Goal: Task Accomplishment & Management: Complete application form

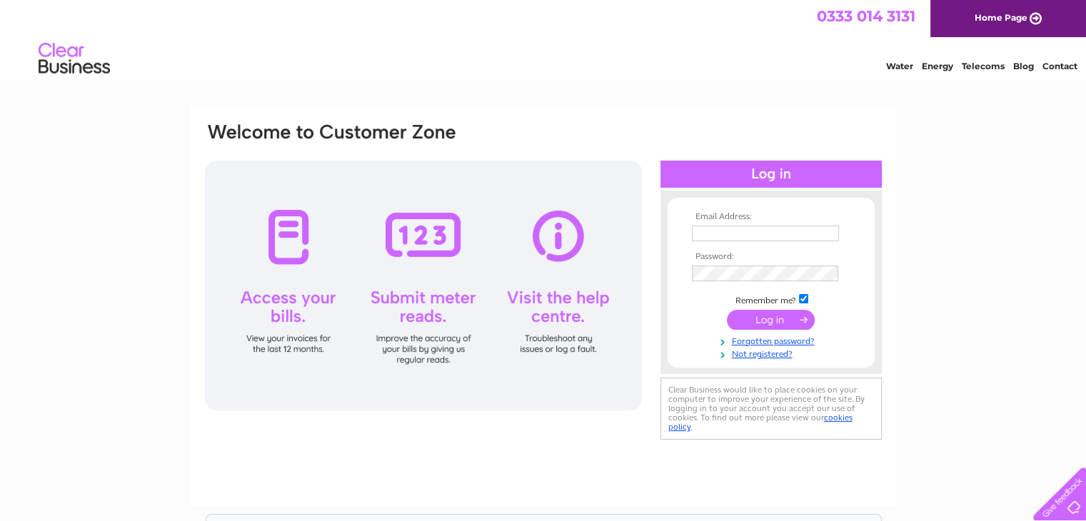
type input "[EMAIL_ADDRESS][DOMAIN_NAME]"
click at [785, 321] on input "submit" at bounding box center [771, 320] width 88 height 20
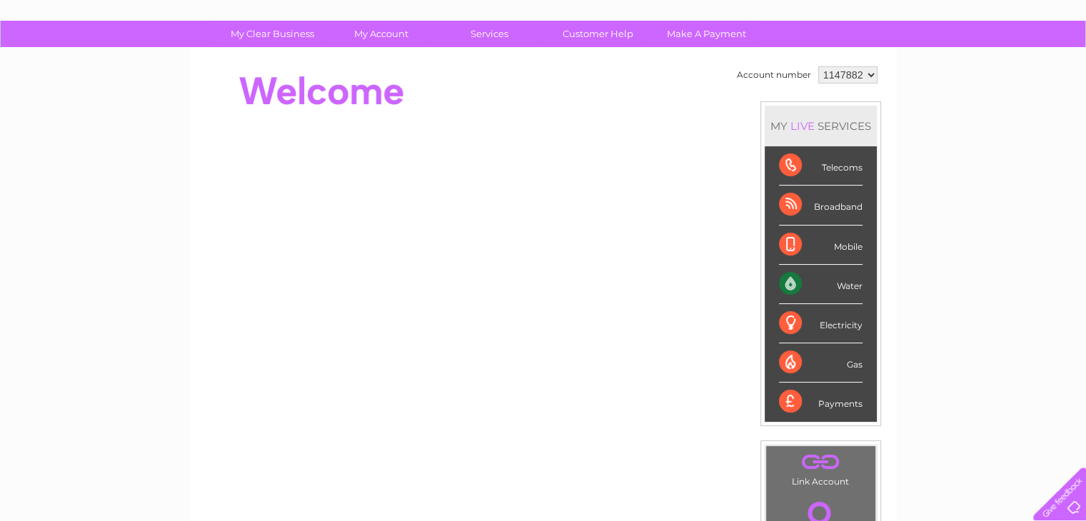
scroll to position [58, 0]
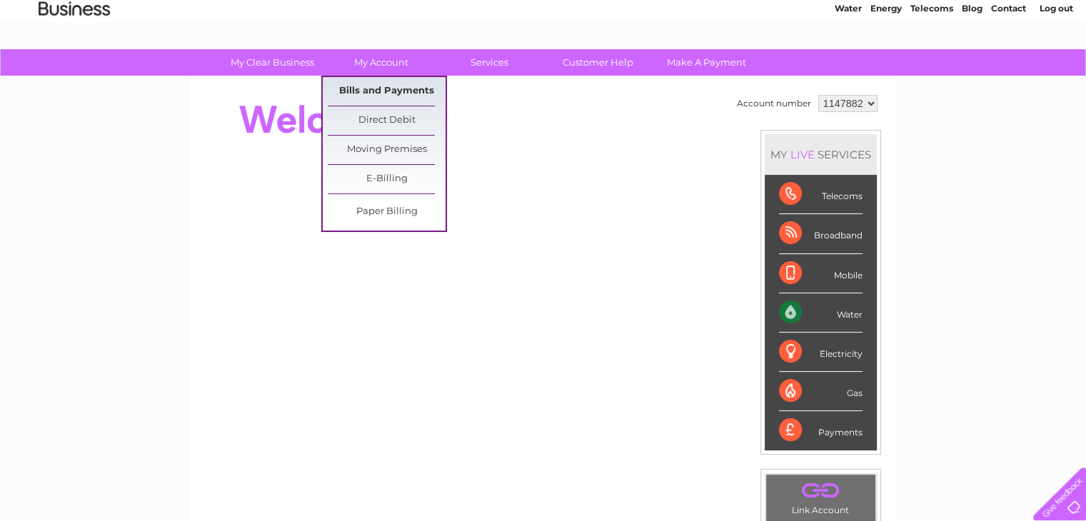
click at [375, 86] on link "Bills and Payments" at bounding box center [387, 91] width 118 height 29
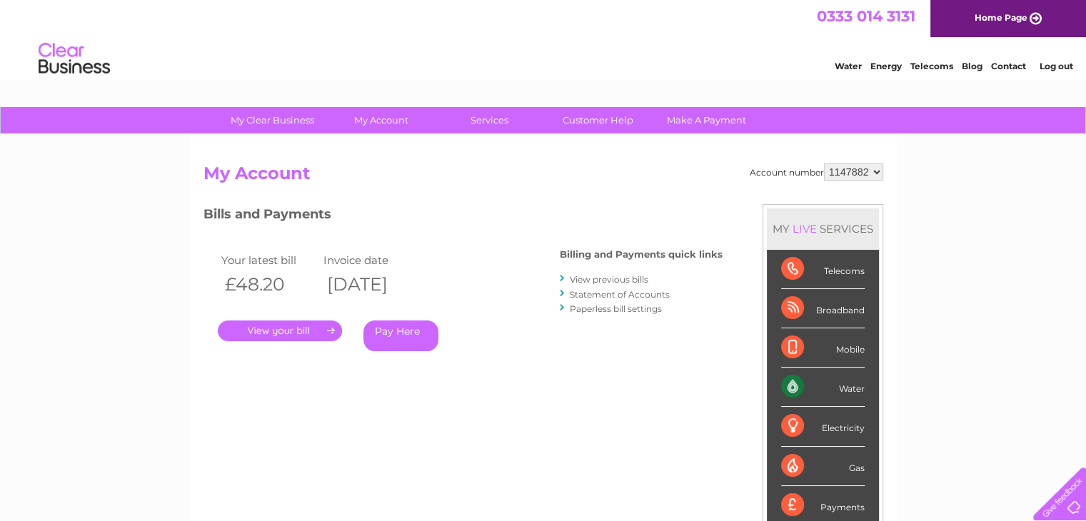
click at [877, 170] on select "1147882" at bounding box center [853, 171] width 59 height 17
click at [859, 169] on select "1147882" at bounding box center [853, 171] width 59 height 17
click at [874, 173] on select "1147882" at bounding box center [853, 171] width 59 height 17
click at [824, 163] on select "1147882" at bounding box center [853, 171] width 59 height 17
click at [862, 174] on select "1147882" at bounding box center [853, 171] width 59 height 17
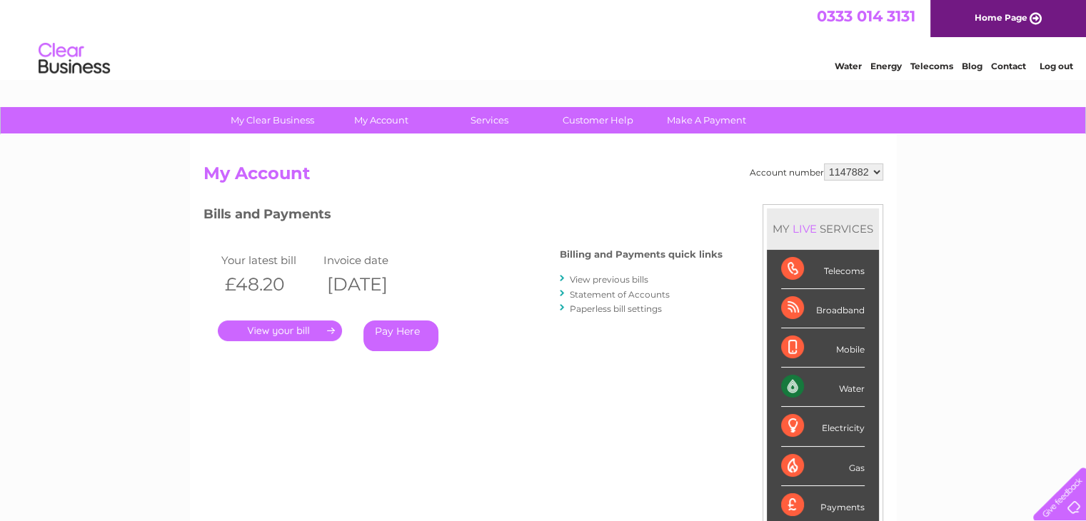
click at [834, 170] on select "1147882" at bounding box center [853, 171] width 59 height 17
click at [873, 175] on select "1147882" at bounding box center [853, 171] width 59 height 17
click at [1061, 65] on link "Log out" at bounding box center [1056, 66] width 34 height 11
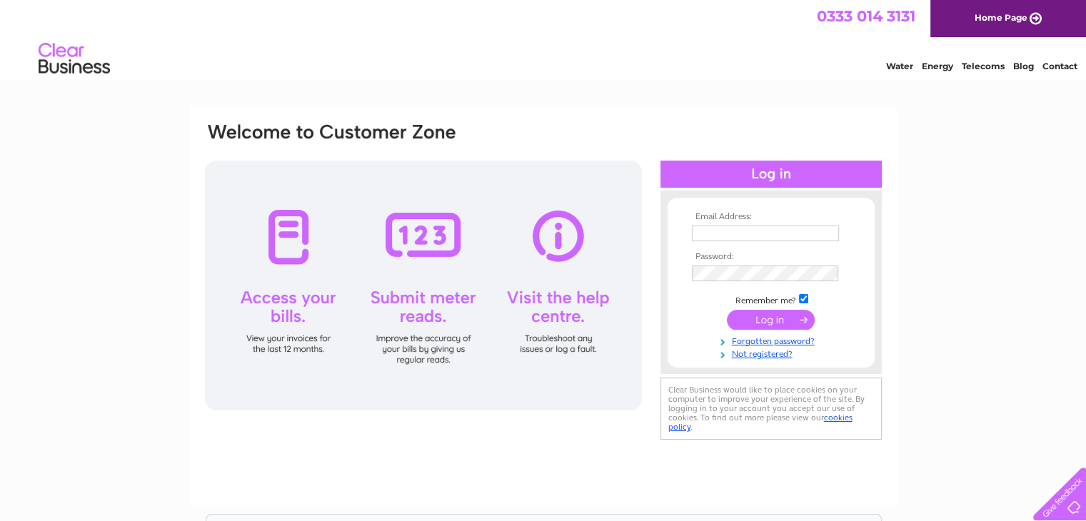
type input "[EMAIL_ADDRESS][DOMAIN_NAME]"
click at [768, 318] on input "submit" at bounding box center [771, 320] width 88 height 20
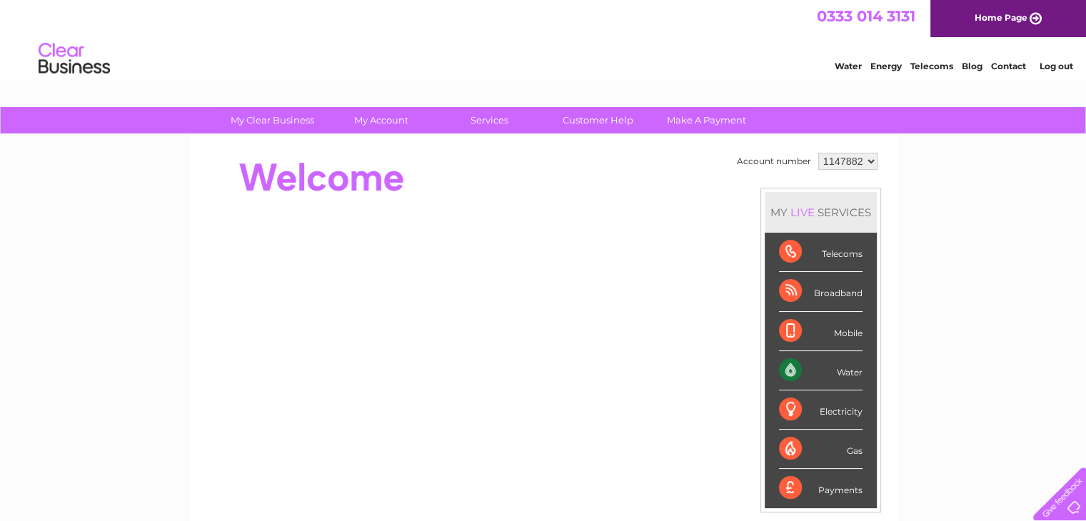
click at [1057, 62] on link "Log out" at bounding box center [1056, 66] width 34 height 11
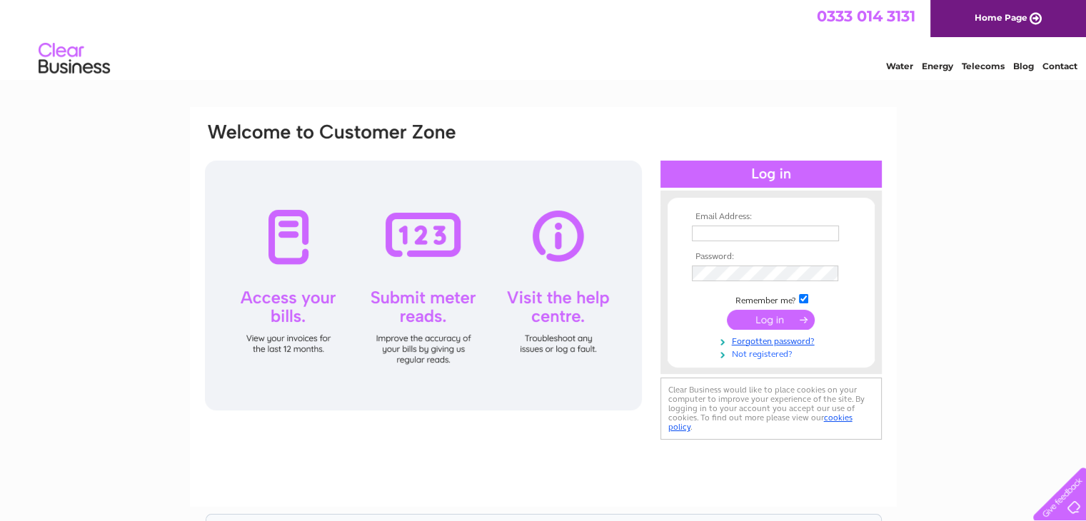
type input "[EMAIL_ADDRESS][DOMAIN_NAME]"
click at [763, 355] on link "Not registered?" at bounding box center [773, 353] width 162 height 14
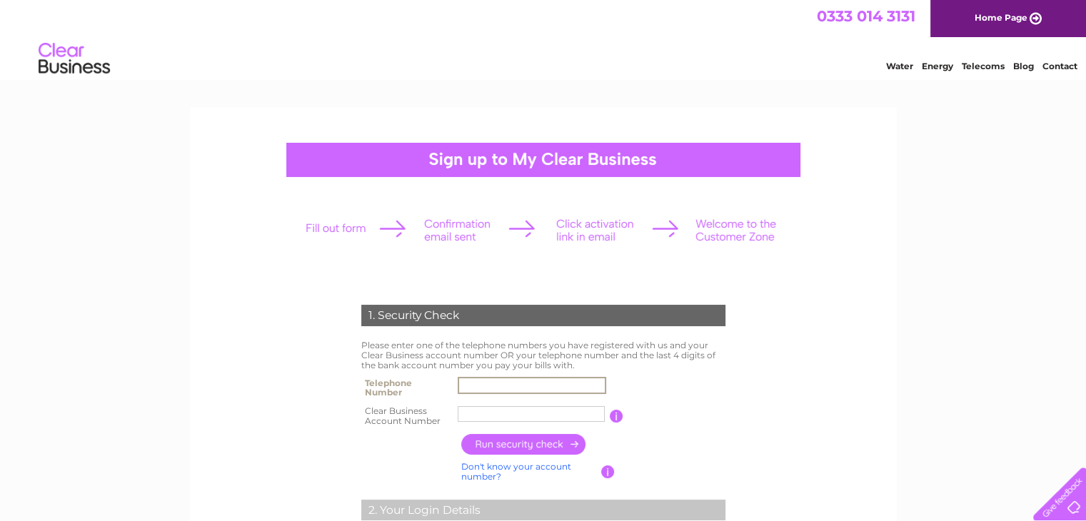
click at [468, 385] on input "text" at bounding box center [532, 385] width 148 height 17
type input "07835767246"
click at [517, 412] on input "The Green" at bounding box center [532, 413] width 148 height 17
type input "T"
type input "30304088"
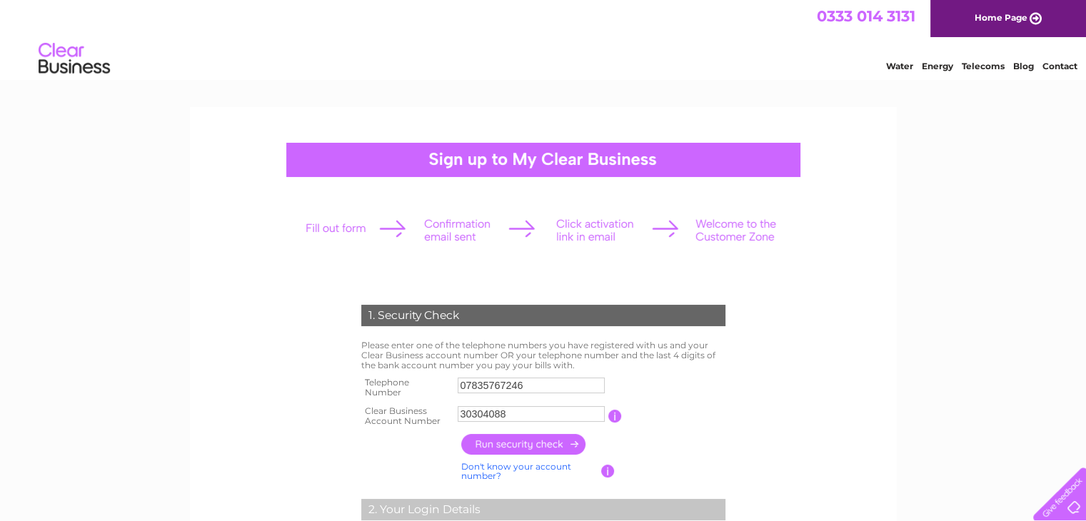
click at [525, 447] on input "button" at bounding box center [524, 444] width 126 height 21
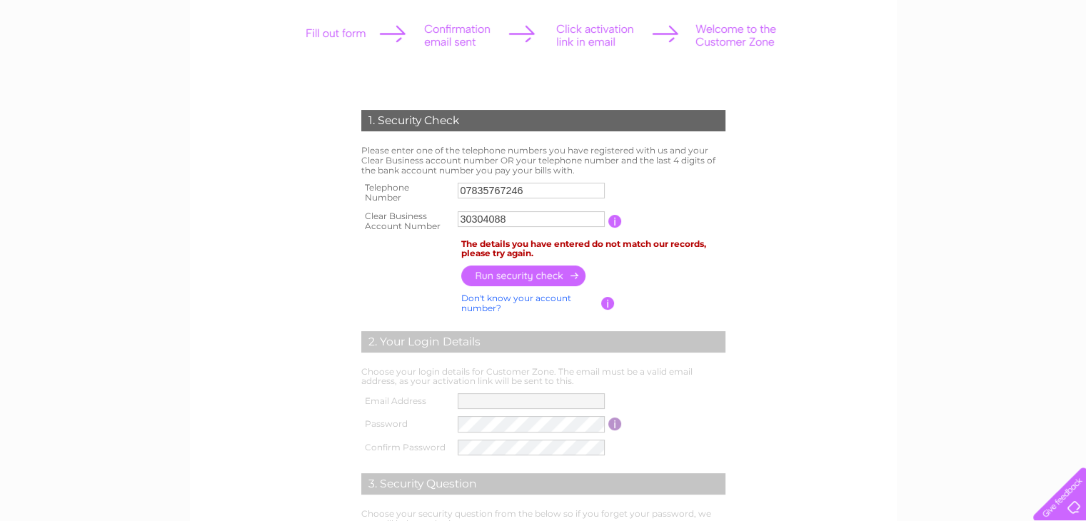
scroll to position [209, 0]
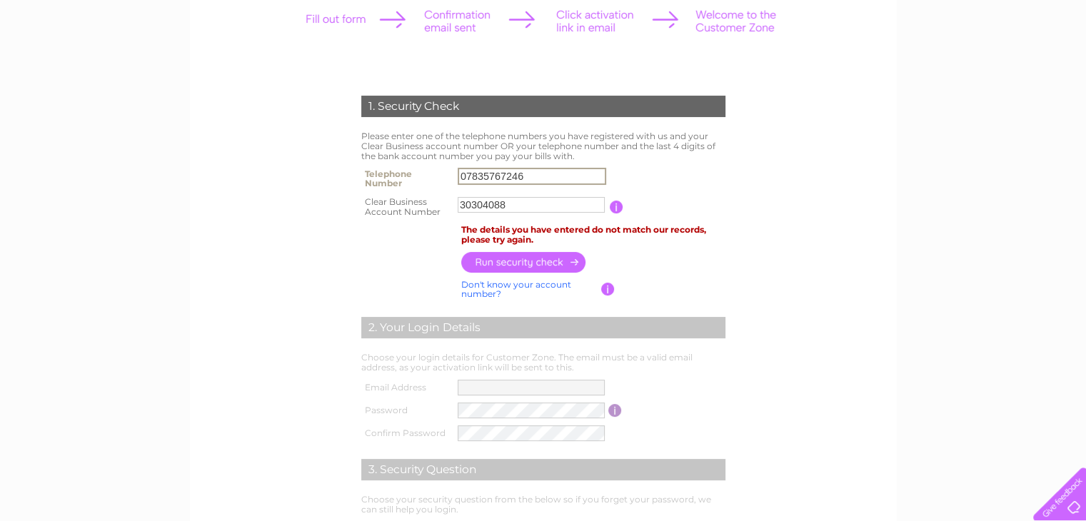
click at [535, 176] on input "07835767246" at bounding box center [532, 176] width 148 height 17
type input "07590411135"
click at [526, 263] on input "button" at bounding box center [524, 261] width 126 height 21
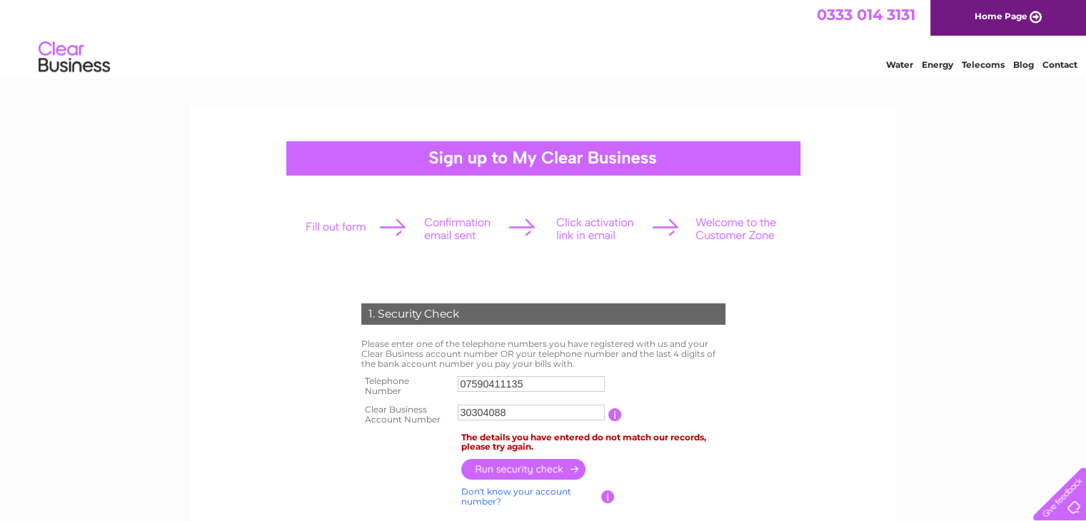
scroll to position [0, 0]
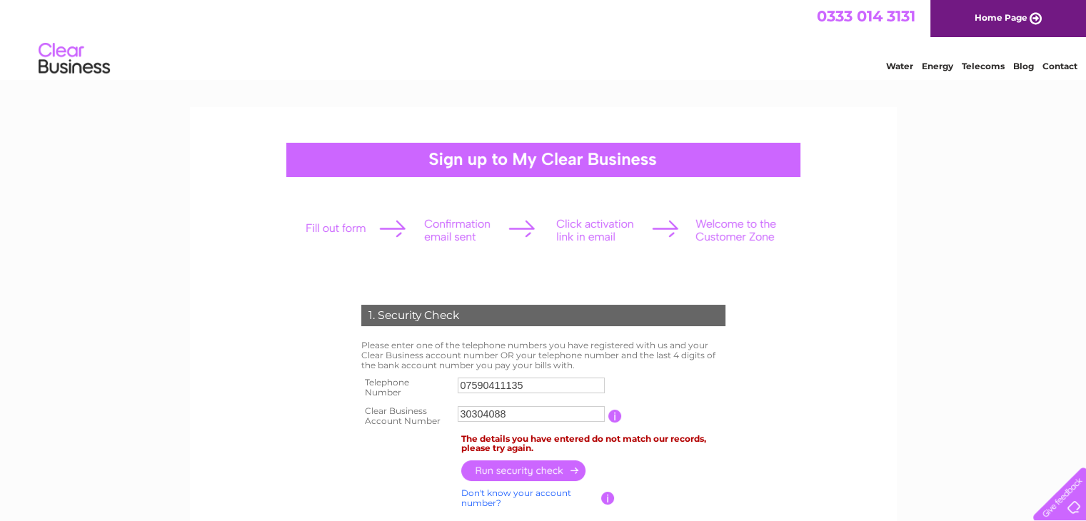
click at [1060, 67] on link "Contact" at bounding box center [1059, 66] width 35 height 11
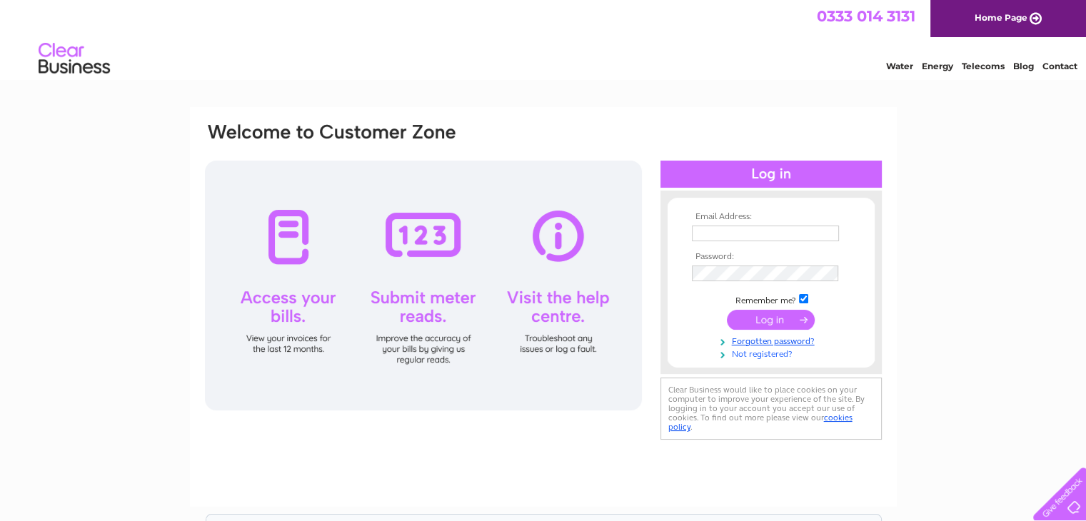
type input "[EMAIL_ADDRESS][DOMAIN_NAME]"
click at [750, 355] on link "Not registered?" at bounding box center [773, 353] width 162 height 14
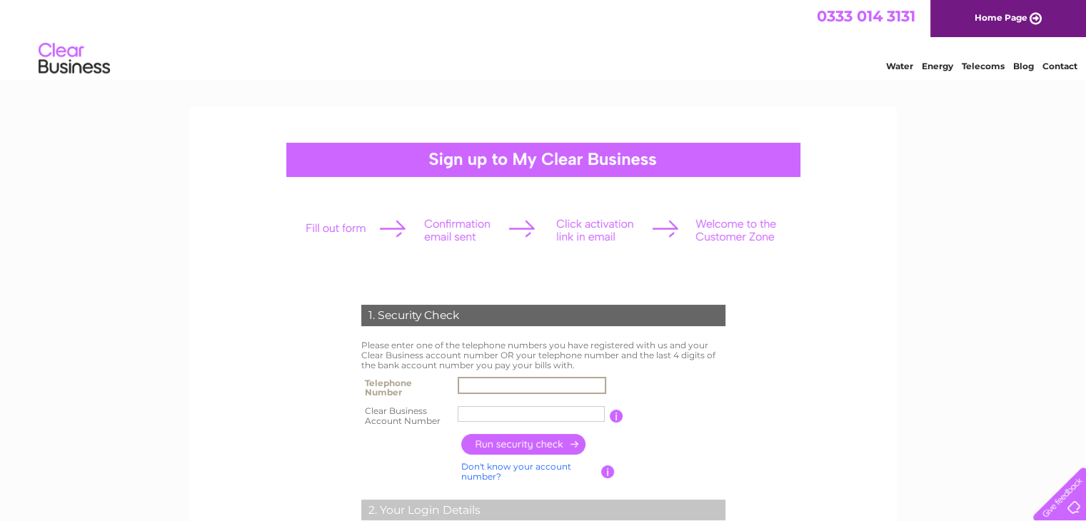
click at [527, 386] on input "text" at bounding box center [532, 385] width 148 height 17
type input "07590411135"
click at [530, 418] on input "The Green" at bounding box center [532, 413] width 148 height 17
type input "T"
type input "30304088"
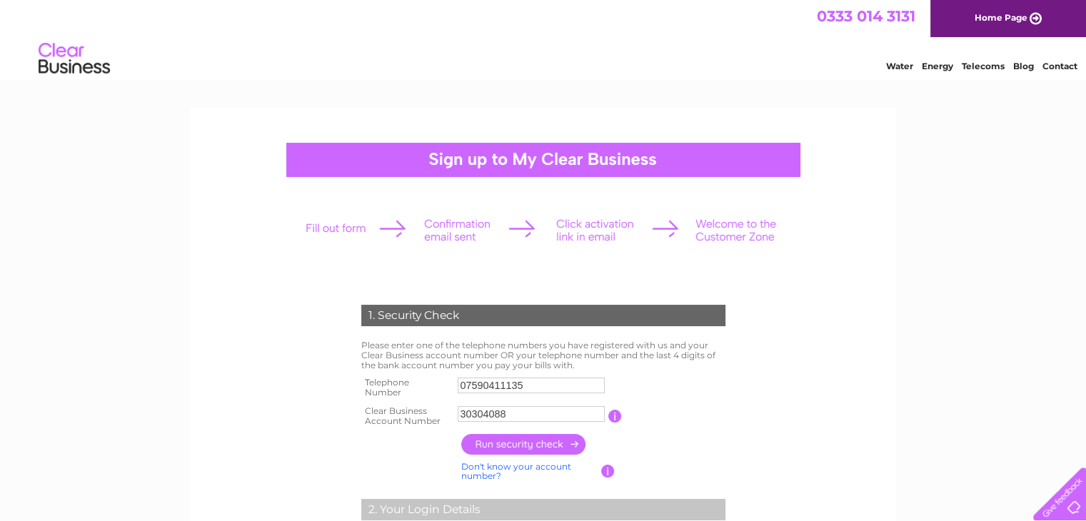
click at [510, 444] on input "button" at bounding box center [524, 444] width 126 height 21
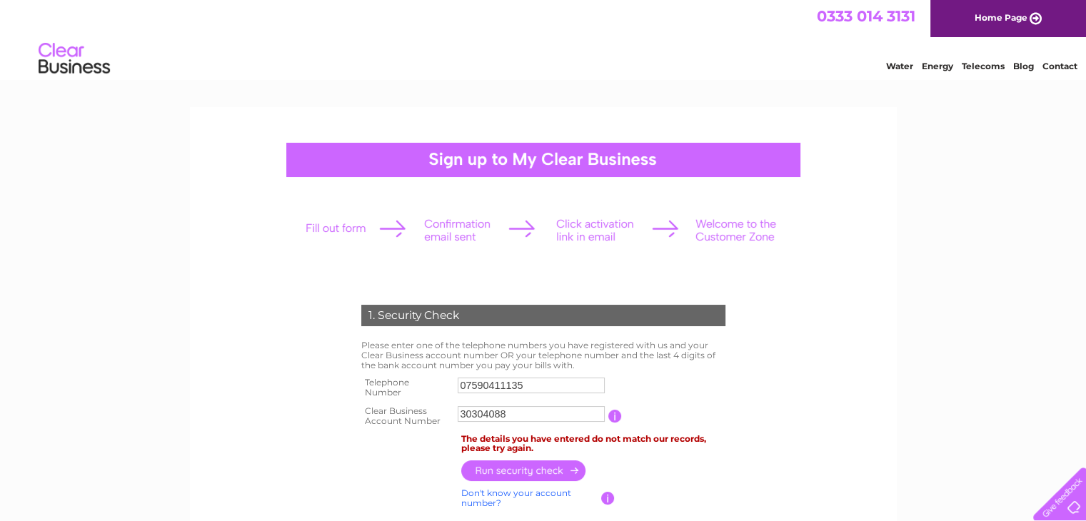
click at [897, 68] on link "Water" at bounding box center [899, 66] width 27 height 11
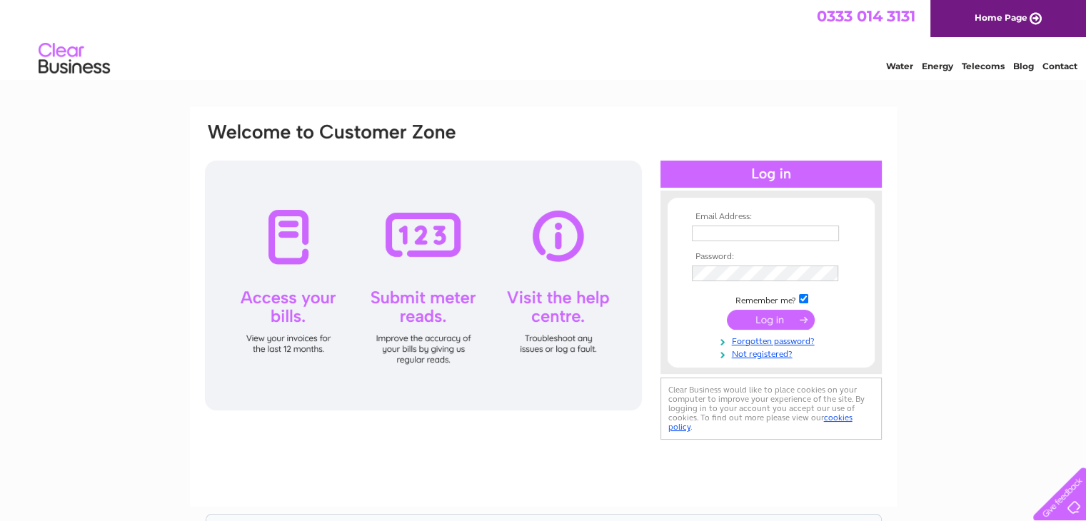
type input "[EMAIL_ADDRESS][DOMAIN_NAME]"
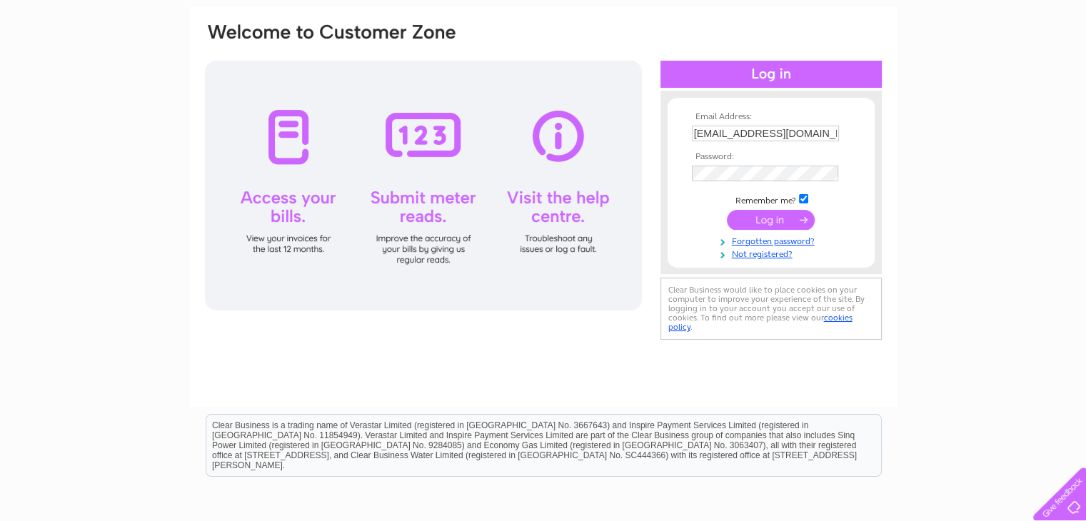
scroll to position [99, 0]
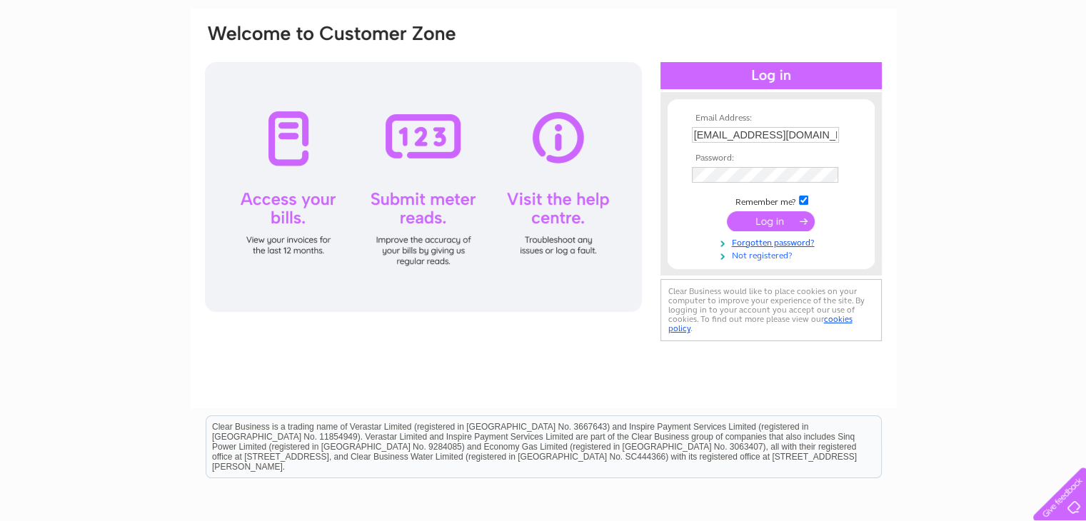
click at [762, 258] on link "Not registered?" at bounding box center [773, 255] width 162 height 14
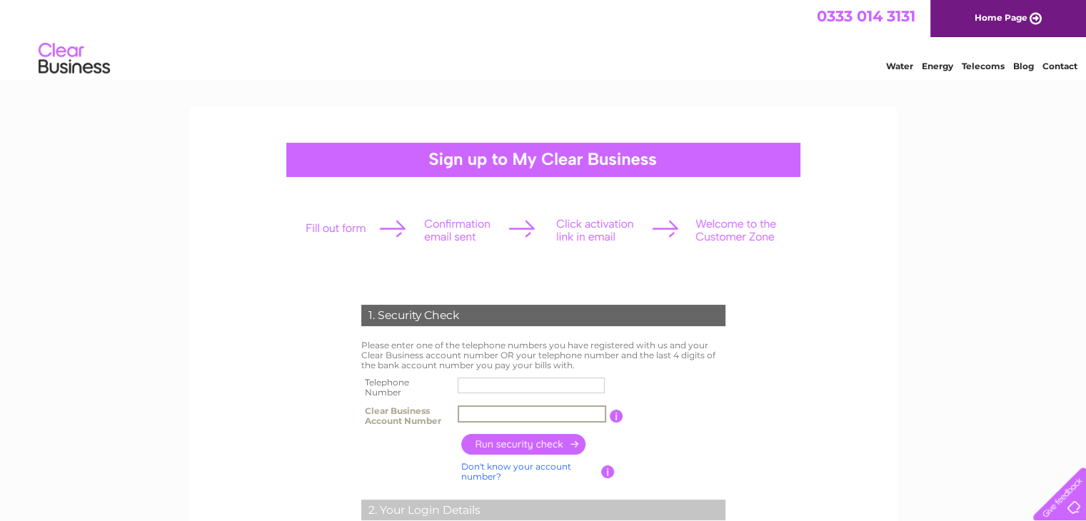
click at [483, 415] on input "text" at bounding box center [532, 413] width 148 height 17
type input "30304088"
click at [548, 448] on input "button" at bounding box center [524, 444] width 126 height 21
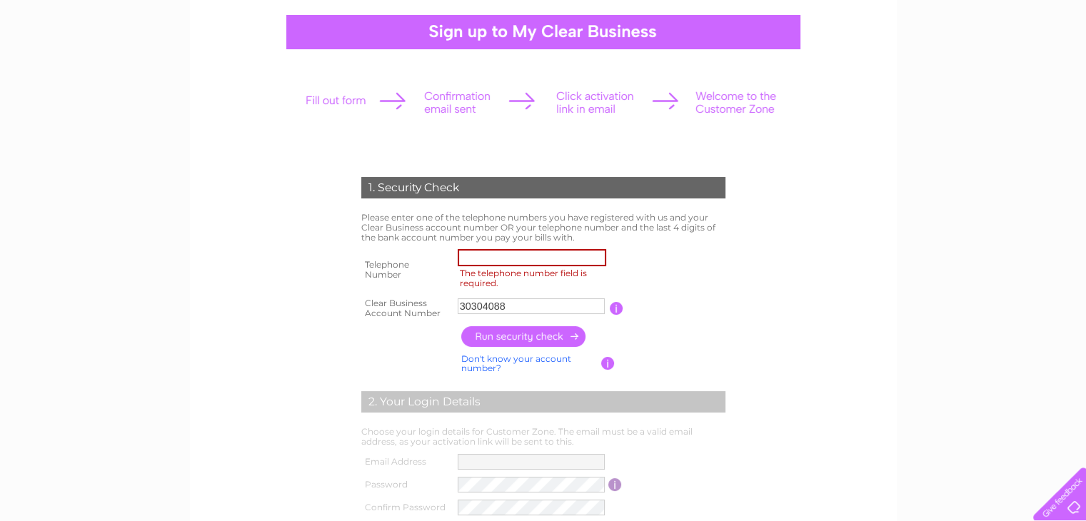
scroll to position [143, 0]
